Goal: Browse casually

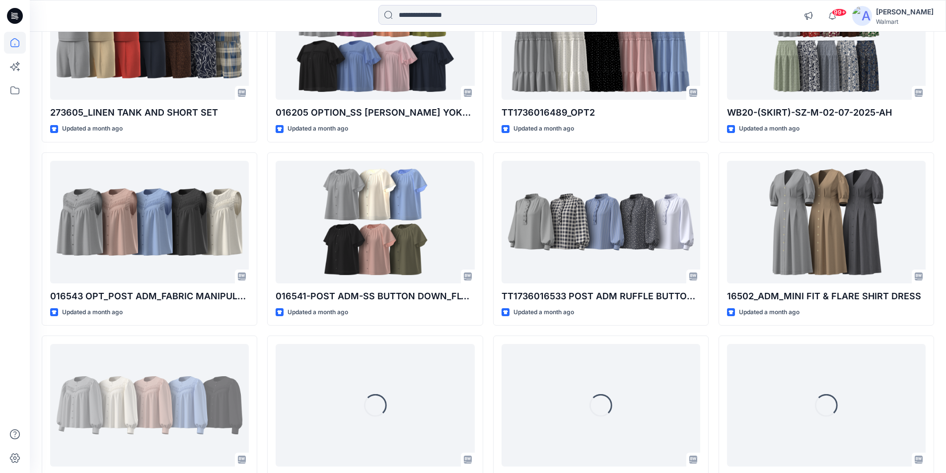
scroll to position [5453, 0]
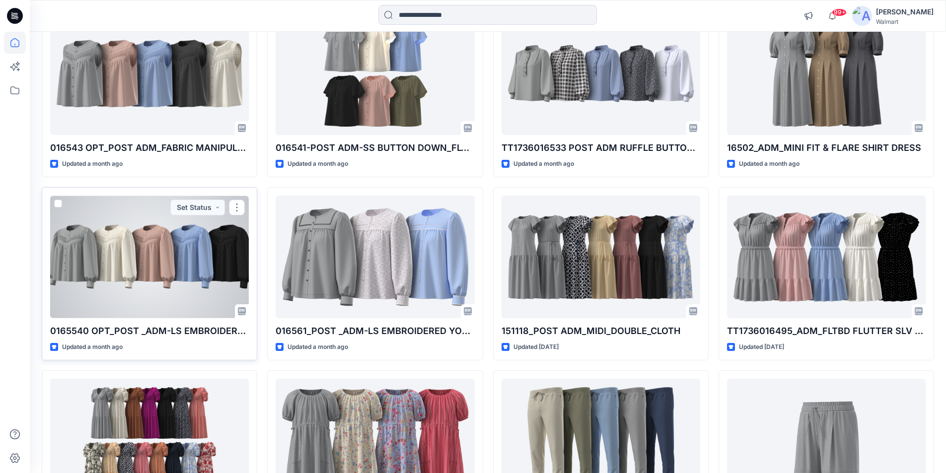
drag, startPoint x: 108, startPoint y: 244, endPoint x: 445, endPoint y: 188, distance: 341.0
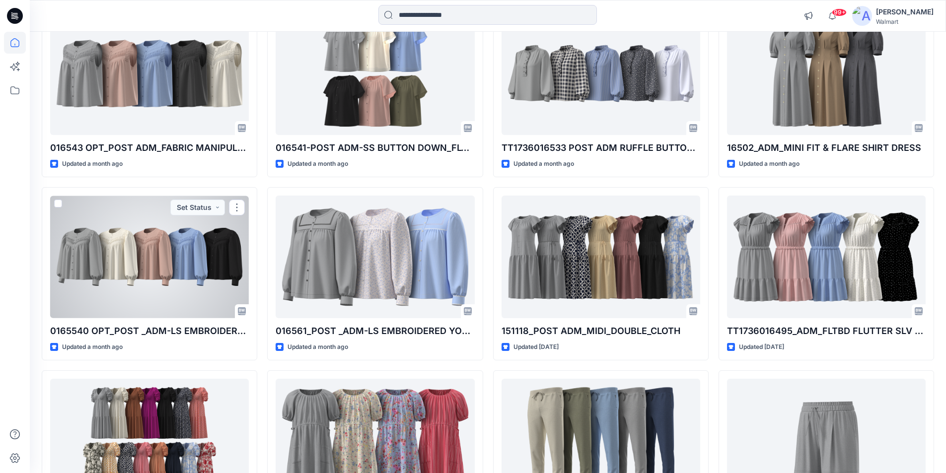
click at [110, 244] on div at bounding box center [149, 257] width 199 height 123
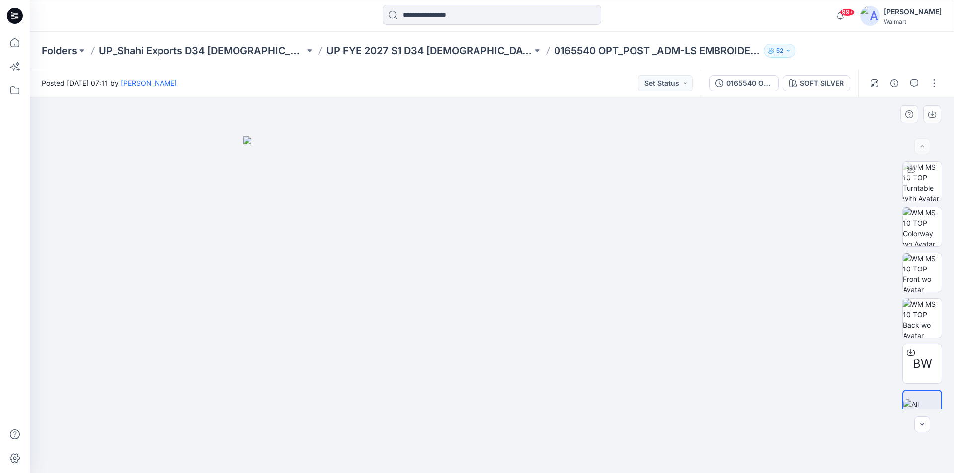
click at [582, 242] on img at bounding box center [491, 305] width 497 height 337
click at [921, 179] on img at bounding box center [922, 181] width 39 height 39
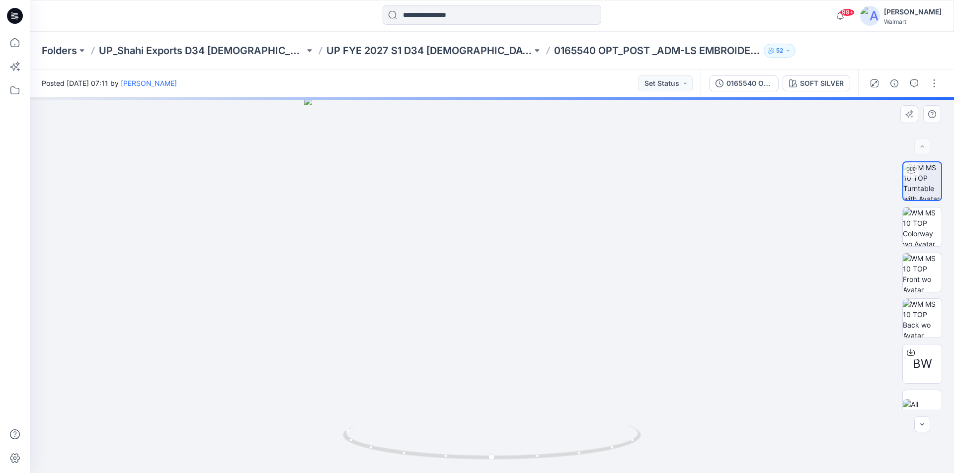
click at [485, 202] on div at bounding box center [492, 285] width 924 height 376
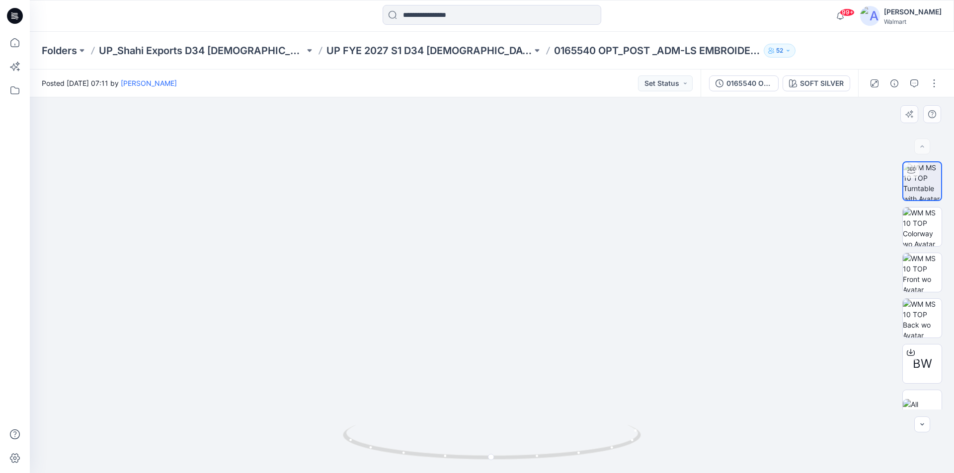
drag, startPoint x: 494, startPoint y: 201, endPoint x: 529, endPoint y: 422, distance: 223.9
click at [529, 422] on img at bounding box center [492, 280] width 836 height 385
click at [14, 44] on icon at bounding box center [15, 43] width 22 height 22
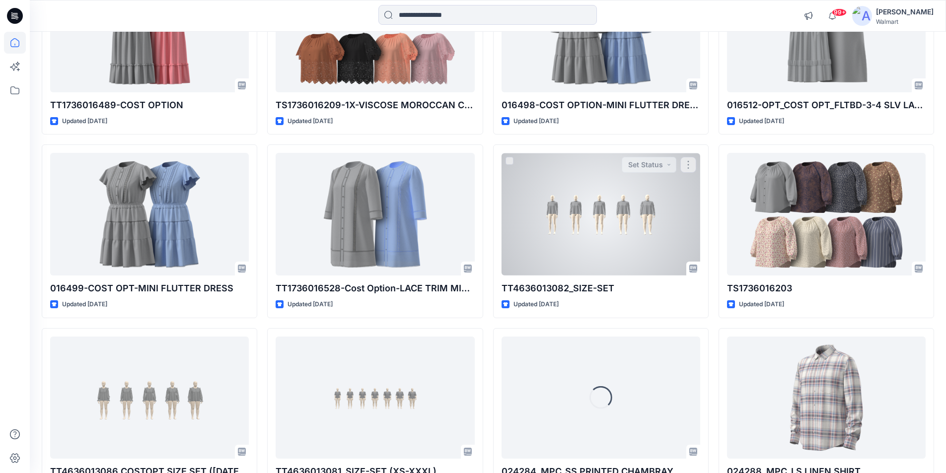
scroll to position [6600, 0]
